Goal: Task Accomplishment & Management: Use online tool/utility

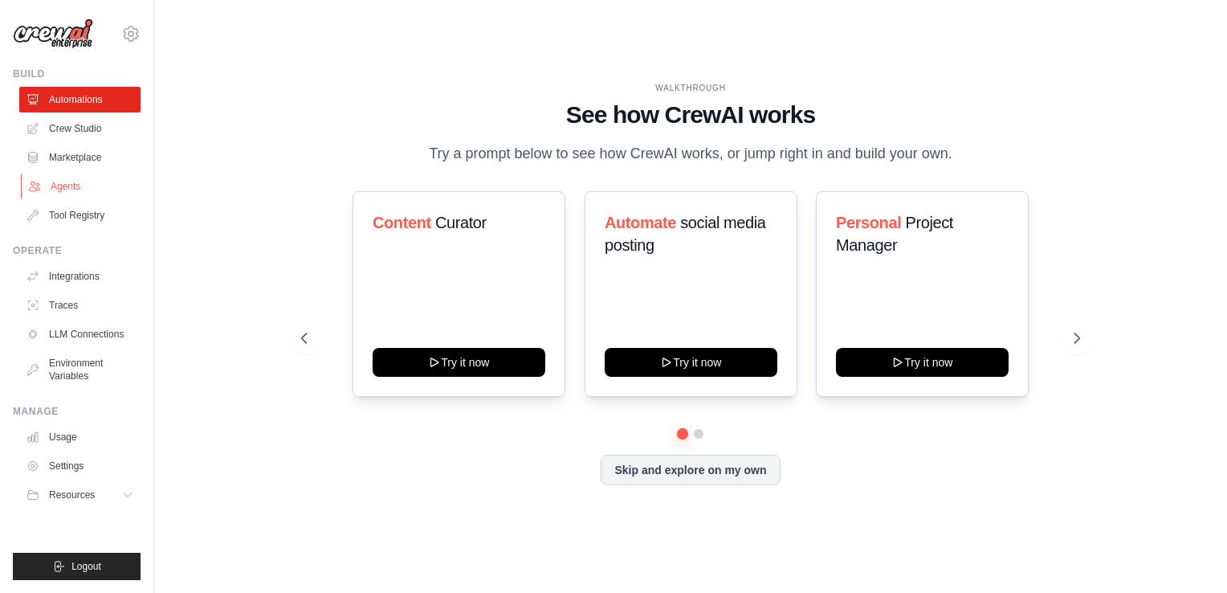
click at [84, 187] on link "Agents" at bounding box center [81, 186] width 121 height 26
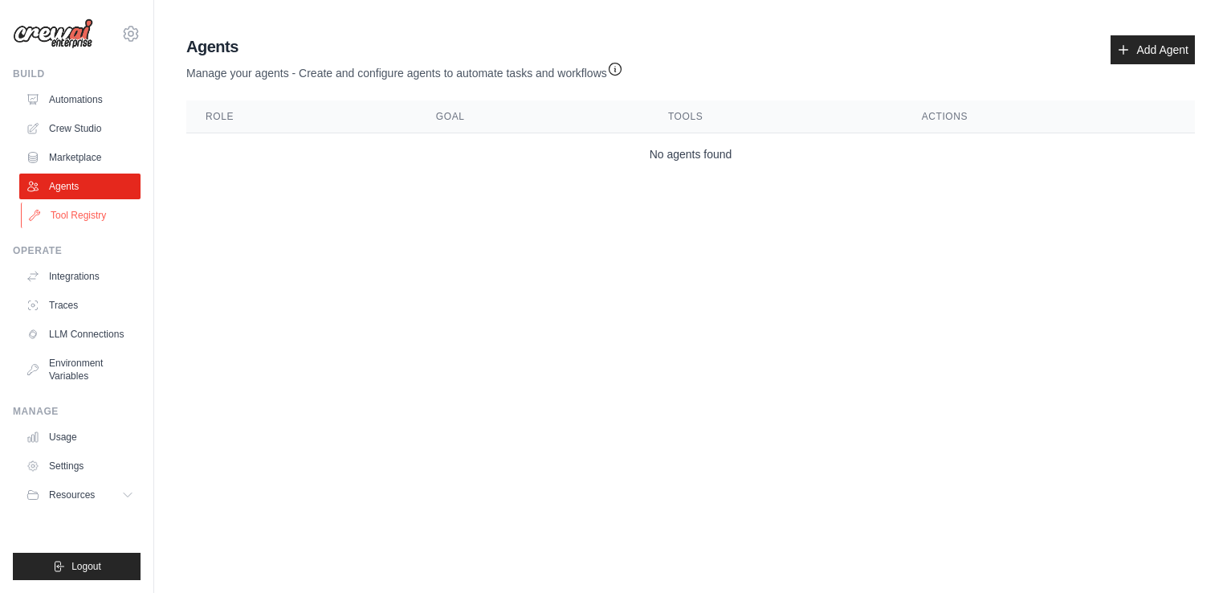
click at [81, 210] on link "Tool Registry" at bounding box center [81, 215] width 121 height 26
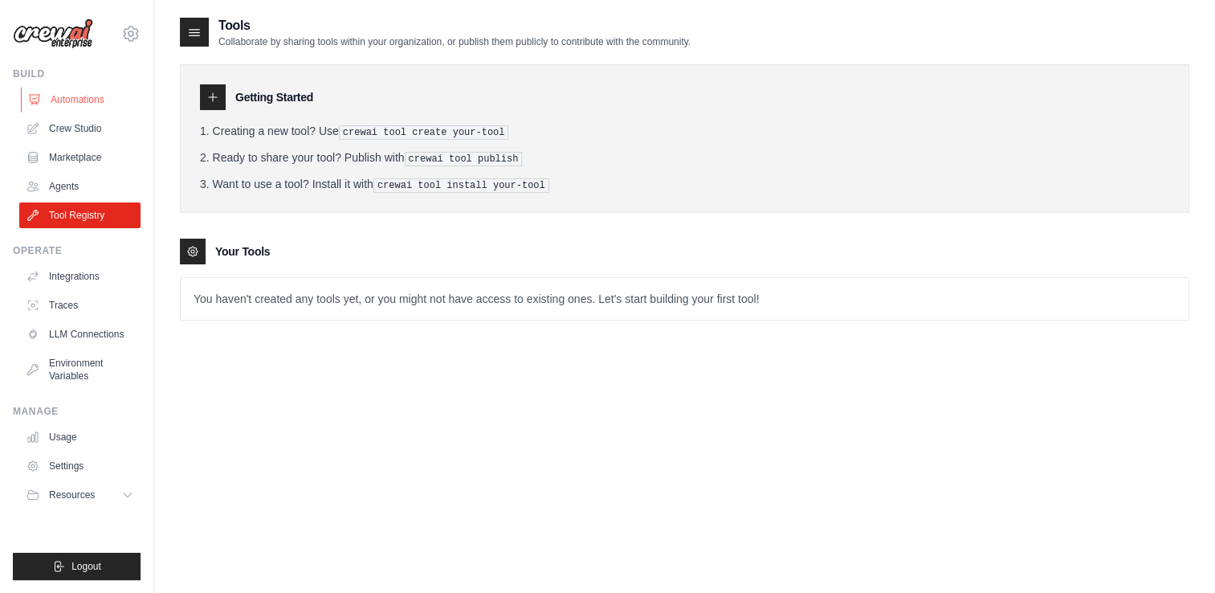
click at [95, 104] on link "Automations" at bounding box center [81, 100] width 121 height 26
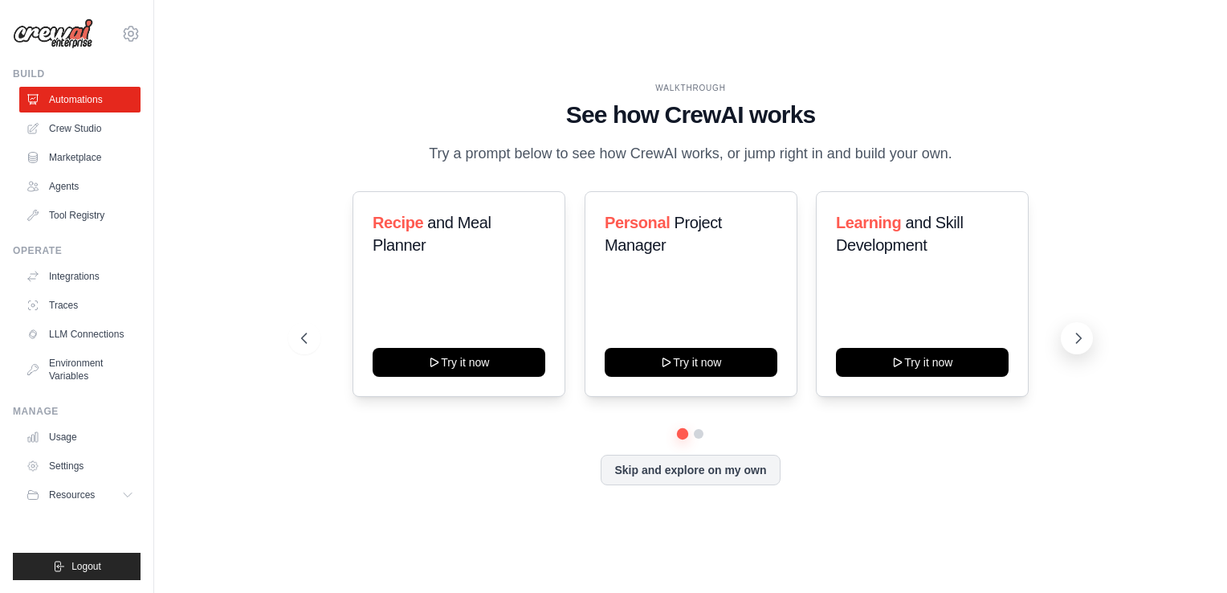
click at [1089, 338] on button at bounding box center [1077, 338] width 32 height 32
click at [74, 182] on link "Agents" at bounding box center [81, 186] width 121 height 26
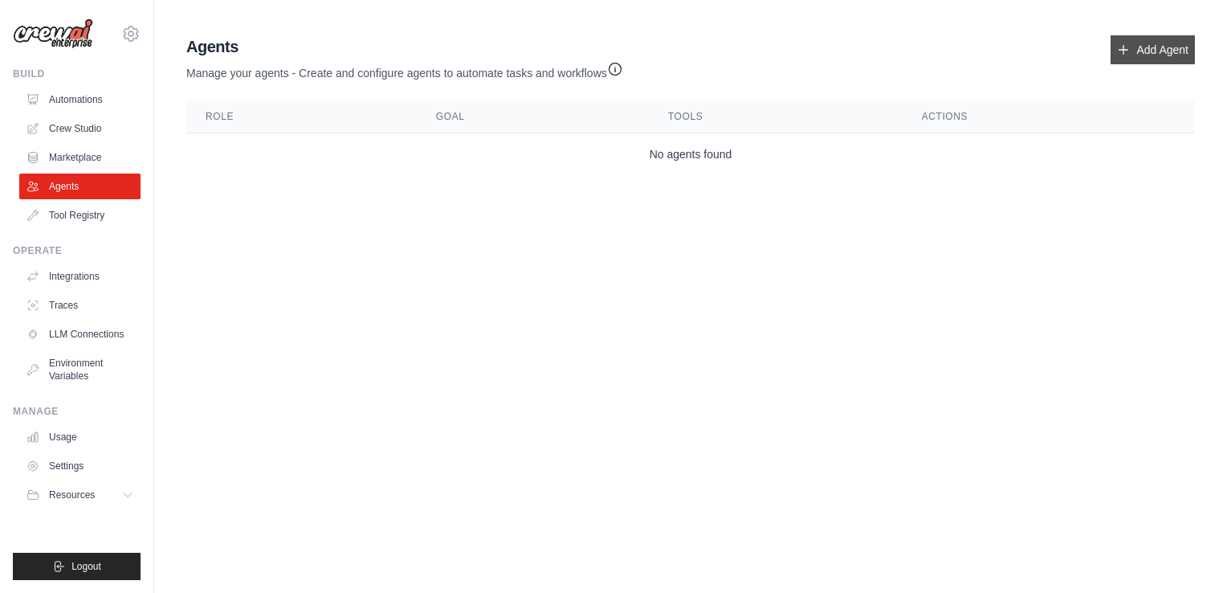
click at [1161, 50] on link "Add Agent" at bounding box center [1153, 49] width 84 height 29
